Goal: Navigation & Orientation: Find specific page/section

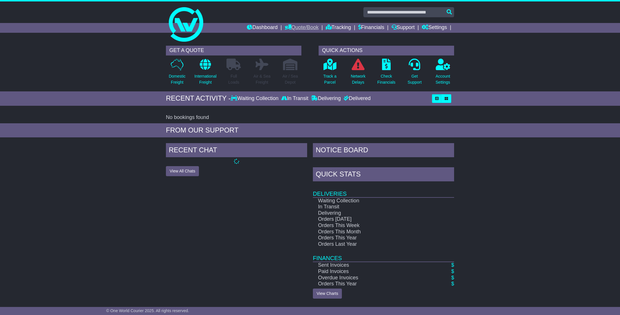
click at [304, 25] on link "Quote/Book" at bounding box center [302, 28] width 34 height 10
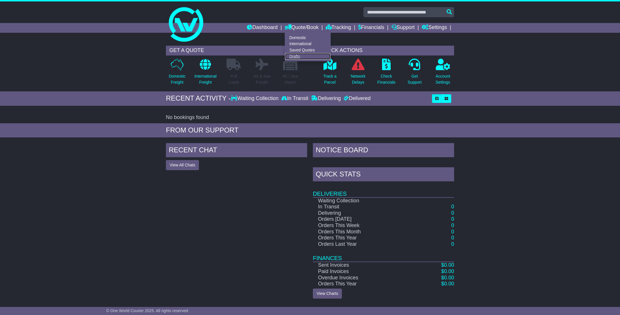
click at [290, 56] on link "Drafts" at bounding box center [307, 56] width 45 height 6
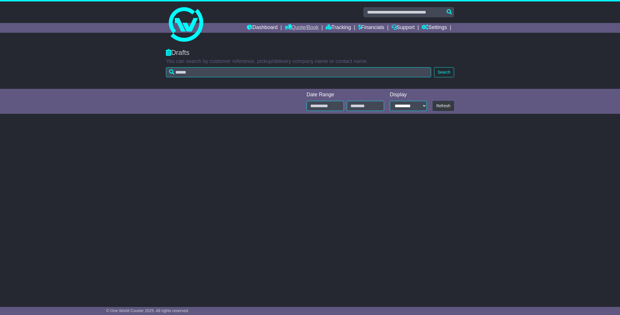
click at [304, 30] on link "Quote/Book" at bounding box center [302, 28] width 34 height 10
click at [287, 57] on link "Drafts" at bounding box center [307, 56] width 45 height 6
click at [304, 27] on link "Quote/Book" at bounding box center [302, 28] width 34 height 10
click at [288, 154] on div "**********" at bounding box center [310, 170] width 620 height 255
click at [428, 26] on link "Settings" at bounding box center [434, 28] width 25 height 10
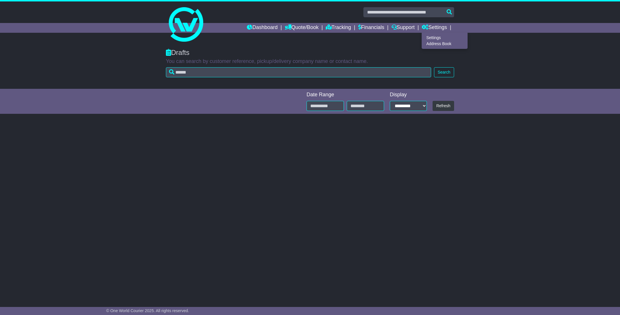
click at [496, 103] on div "**********" at bounding box center [310, 101] width 620 height 25
click at [305, 30] on link "Quote/Book" at bounding box center [302, 28] width 34 height 10
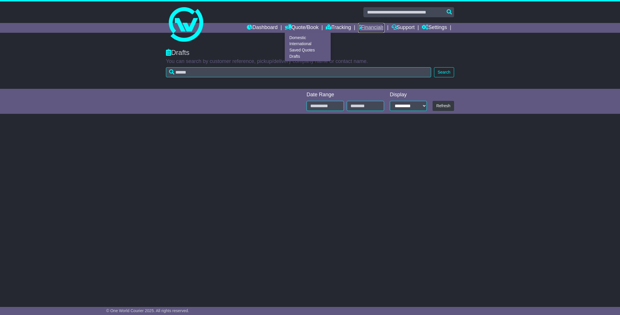
click at [368, 26] on link "Financials" at bounding box center [371, 28] width 26 height 10
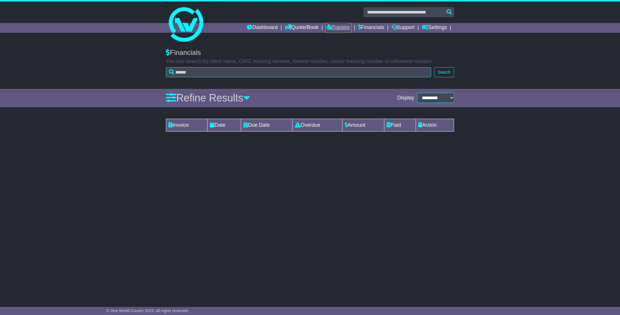
click at [329, 28] on link "Tracking" at bounding box center [338, 28] width 25 height 10
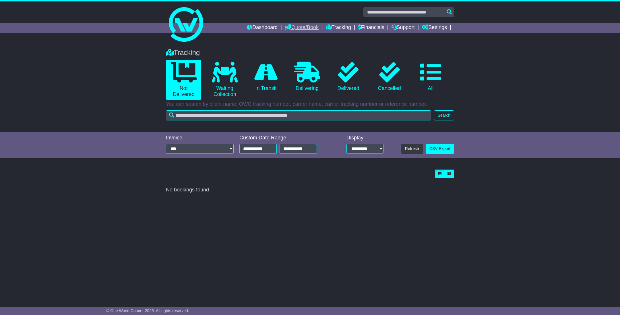
click at [297, 28] on link "Quote/Book" at bounding box center [302, 28] width 34 height 10
click at [262, 27] on link "Dashboard" at bounding box center [262, 28] width 31 height 10
